Goal: Task Accomplishment & Management: Use online tool/utility

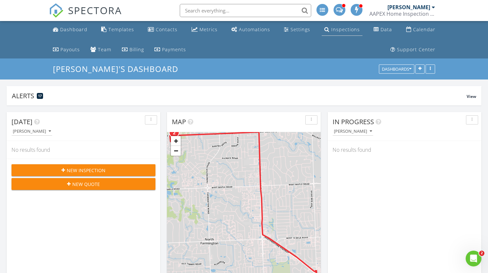
click at [348, 30] on div "Inspections" at bounding box center [345, 29] width 29 height 6
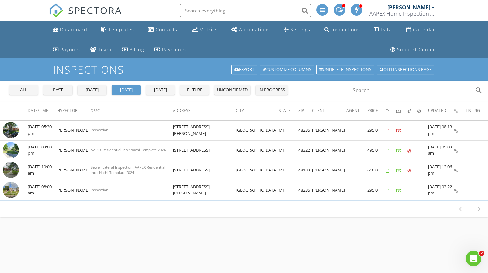
click at [367, 89] on input "Search" at bounding box center [413, 90] width 121 height 11
click at [32, 92] on div "all" at bounding box center [24, 90] width 24 height 7
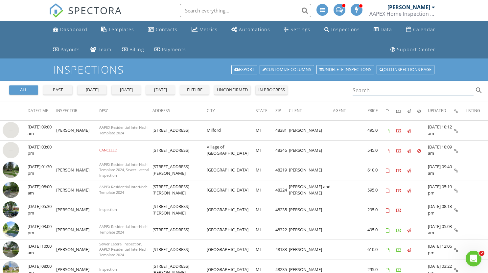
click at [371, 90] on input "Search" at bounding box center [413, 90] width 121 height 11
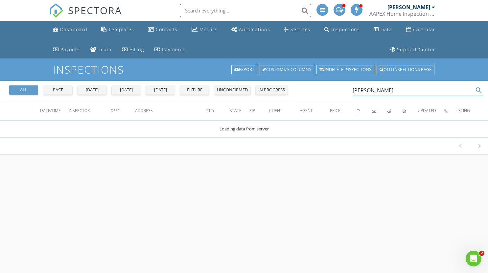
type input "gomez"
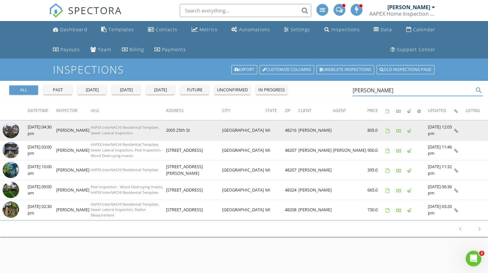
click at [9, 130] on img at bounding box center [11, 130] width 16 height 16
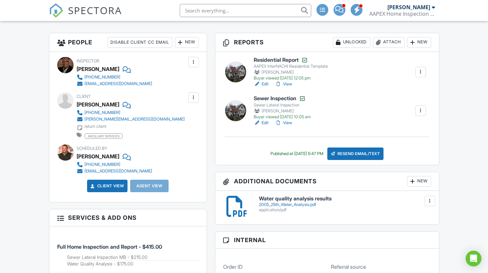
click at [287, 83] on link "View" at bounding box center [283, 84] width 17 height 7
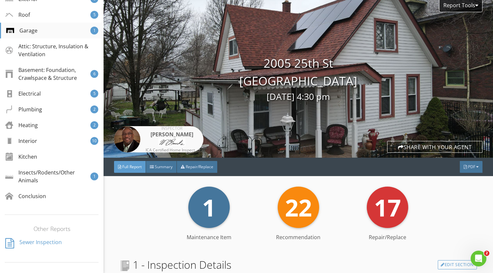
scroll to position [176, 0]
click at [40, 80] on div "Basement: Foundation, Crawlspace & Structure" at bounding box center [48, 74] width 84 height 16
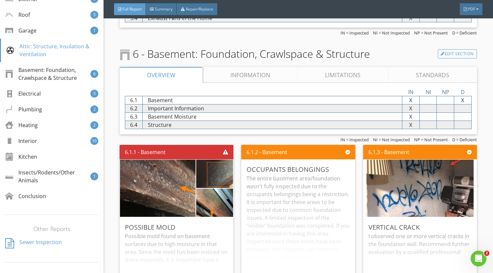
scroll to position [2145, 0]
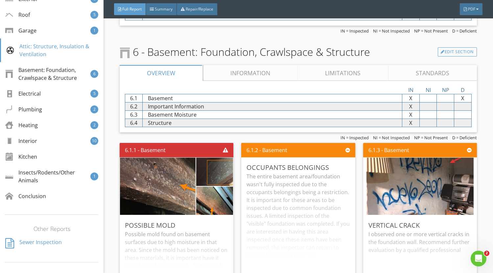
click at [238, 81] on link "Information" at bounding box center [250, 73] width 95 height 16
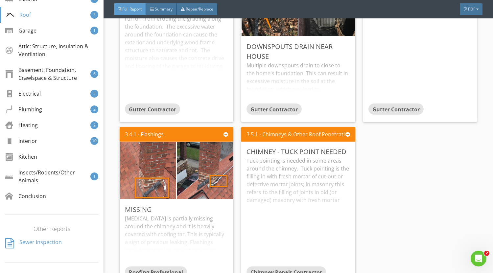
scroll to position [1511, 0]
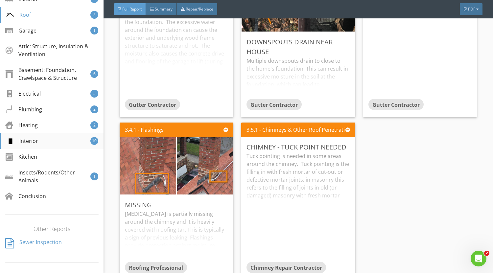
click at [24, 138] on div "Interior" at bounding box center [22, 141] width 32 height 8
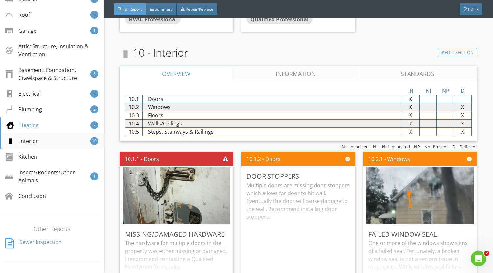
scroll to position [4982, 0]
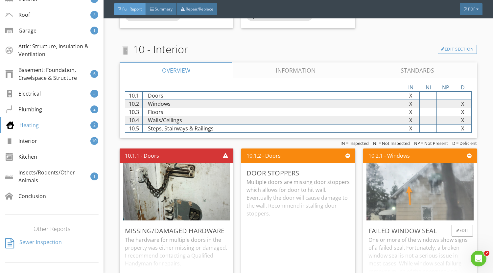
click at [423, 171] on img at bounding box center [420, 192] width 107 height 143
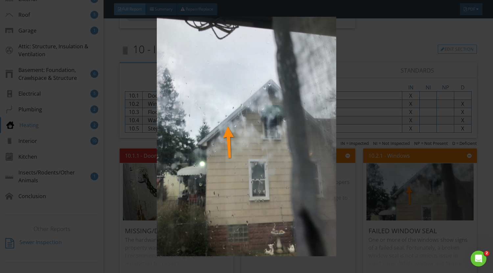
click at [393, 81] on img at bounding box center [246, 137] width 448 height 240
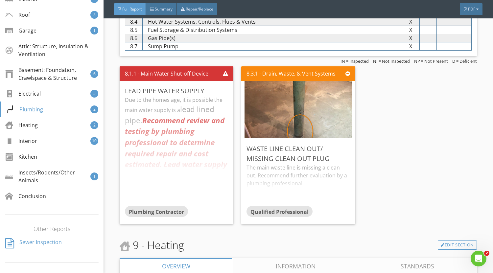
scroll to position [4507, 0]
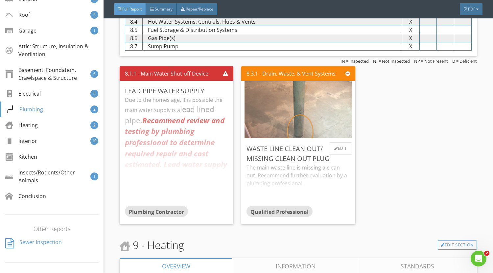
click at [267, 108] on img at bounding box center [298, 109] width 107 height 143
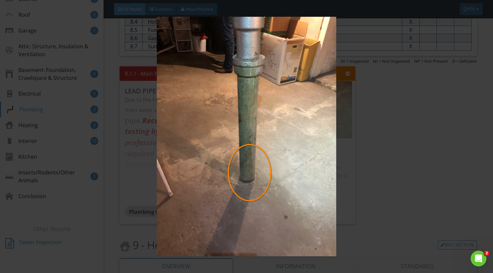
click at [422, 160] on img at bounding box center [246, 137] width 448 height 240
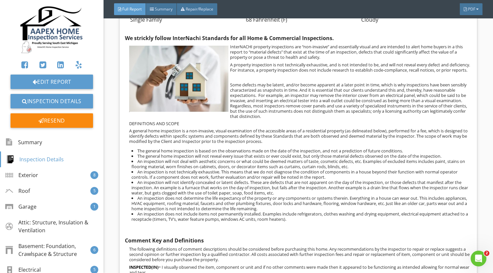
scroll to position [0, 0]
